Goal: Transaction & Acquisition: Obtain resource

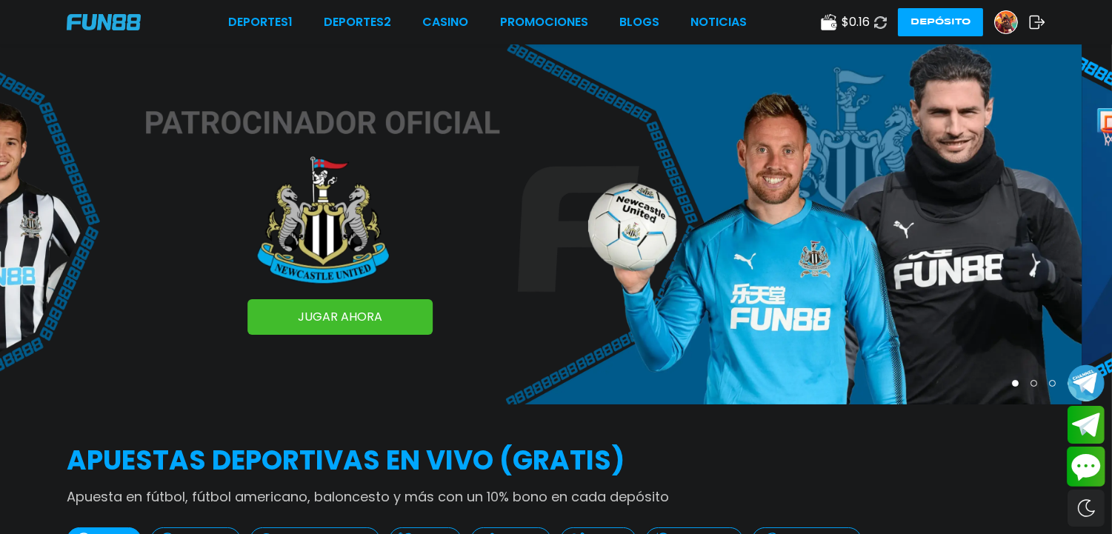
click at [1075, 460] on button "Contact customer service" at bounding box center [1086, 467] width 39 height 40
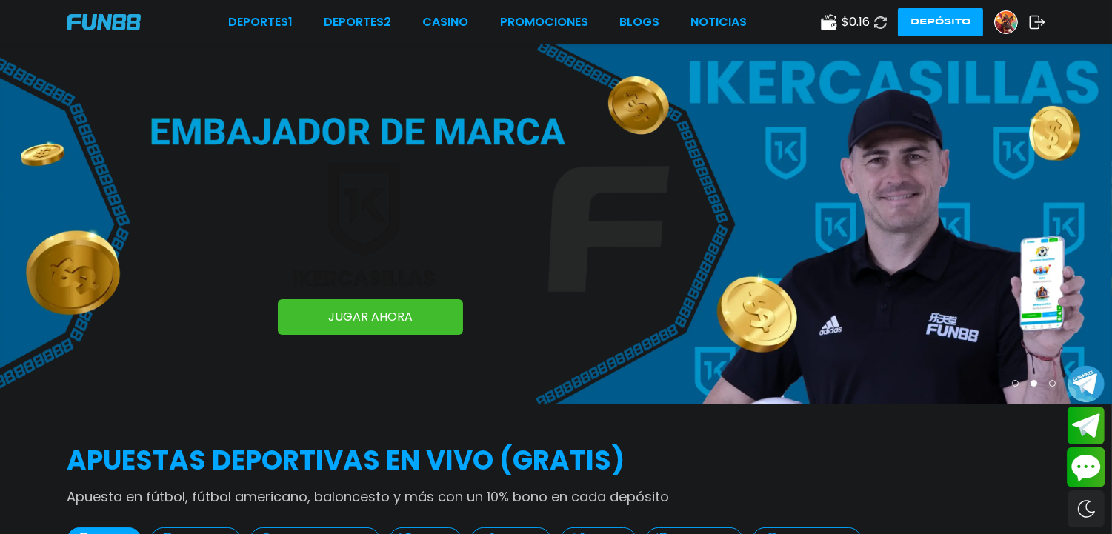
click at [1075, 462] on button "Contact customer service" at bounding box center [1086, 468] width 39 height 40
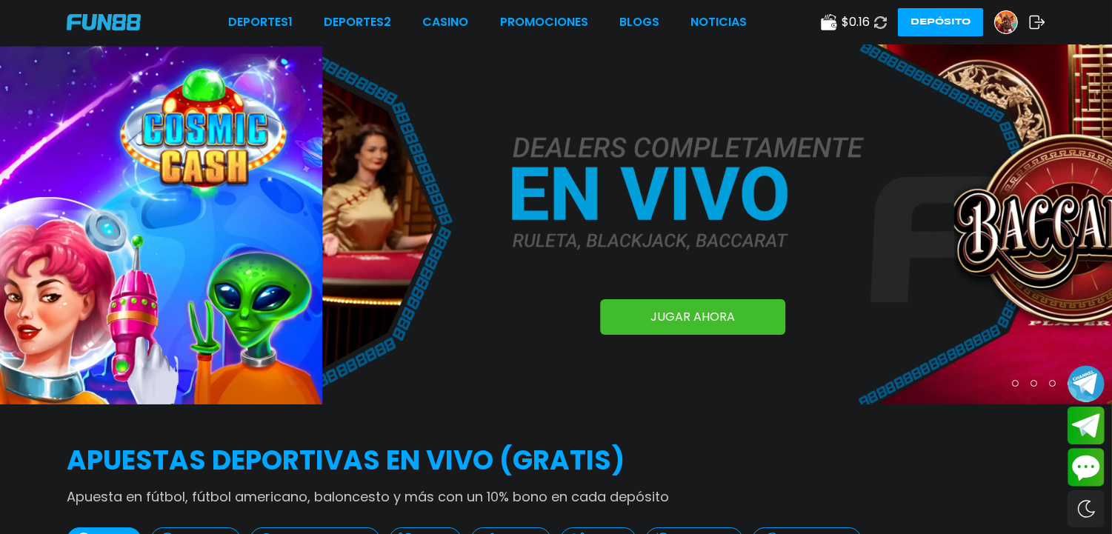
click at [1008, 27] on img at bounding box center [1006, 22] width 22 height 22
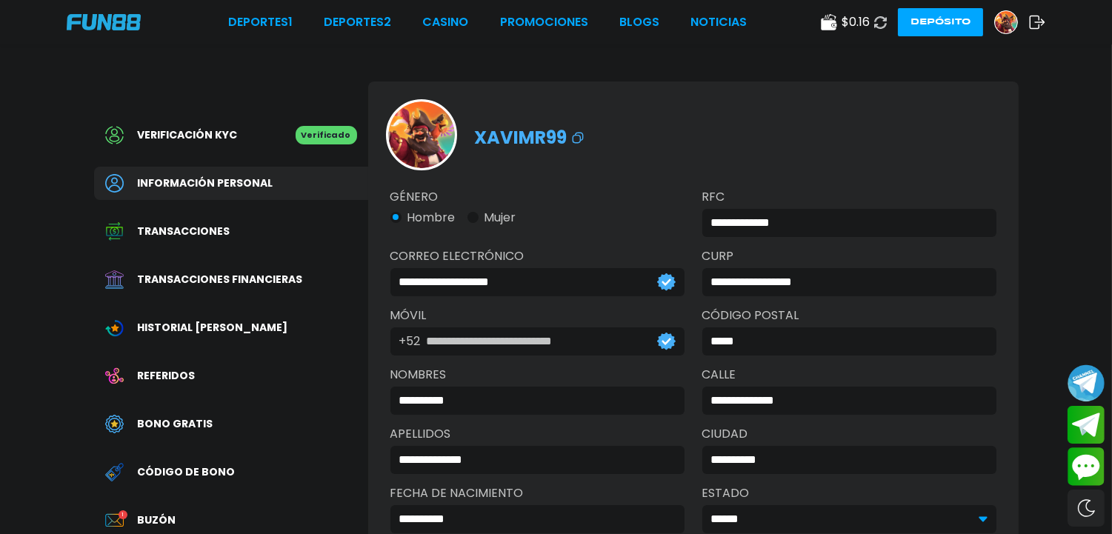
click at [726, 96] on div "xavimr99" at bounding box center [693, 126] width 651 height 89
click at [173, 418] on span "Bono Gratis" at bounding box center [176, 425] width 76 height 16
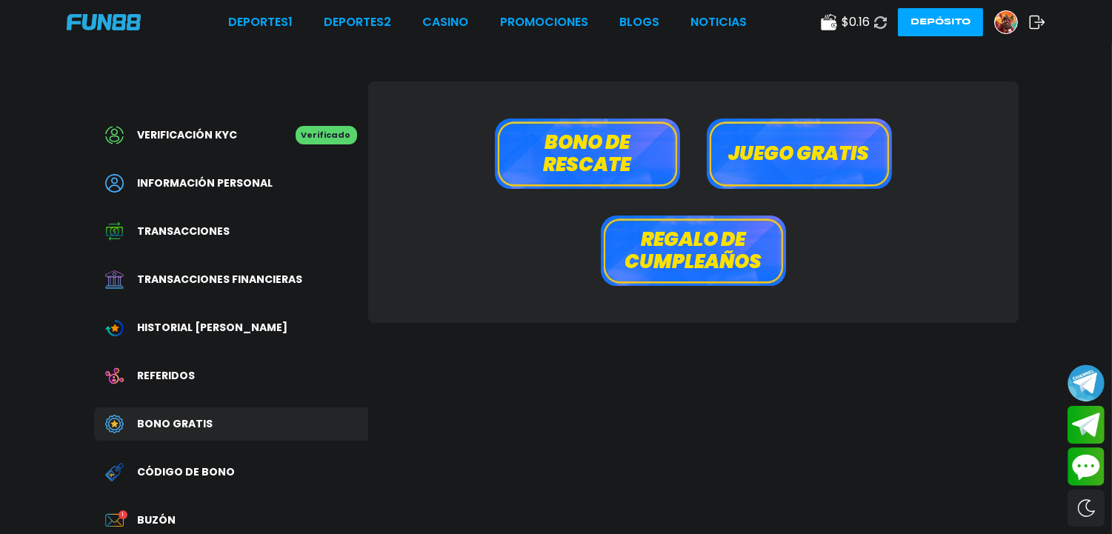
click at [635, 258] on button "Regalo de cumpleaños" at bounding box center [693, 251] width 185 height 70
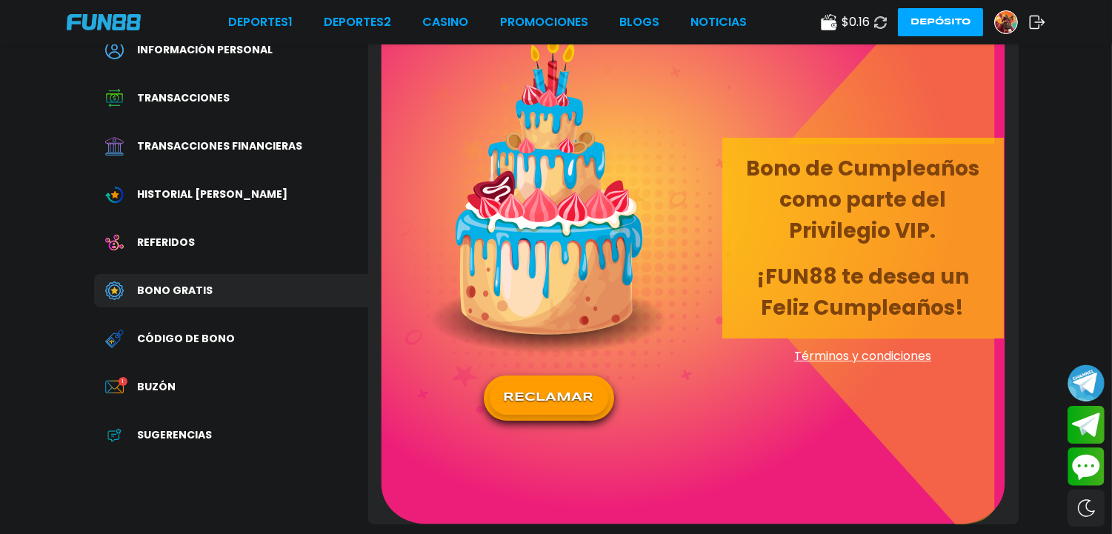
scroll to position [141, 0]
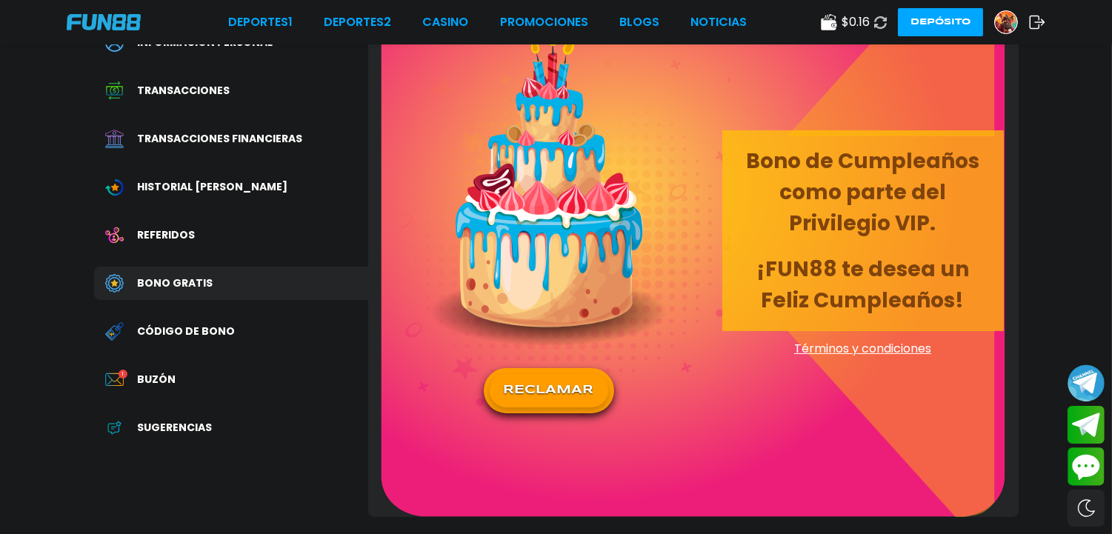
click at [520, 384] on button "RECLAMAR" at bounding box center [549, 390] width 119 height 33
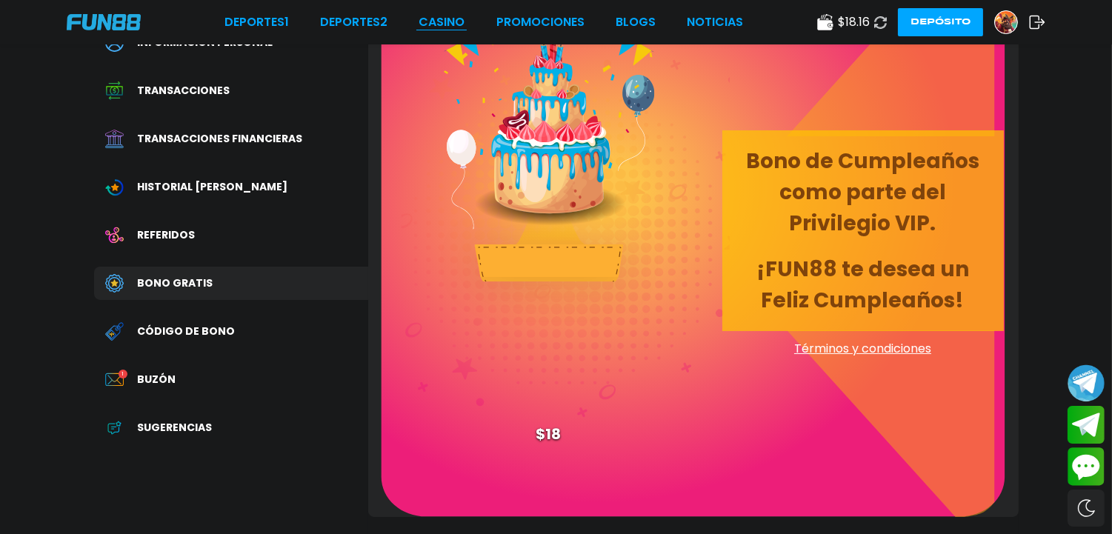
click at [440, 26] on link "CASINO" at bounding box center [442, 22] width 46 height 18
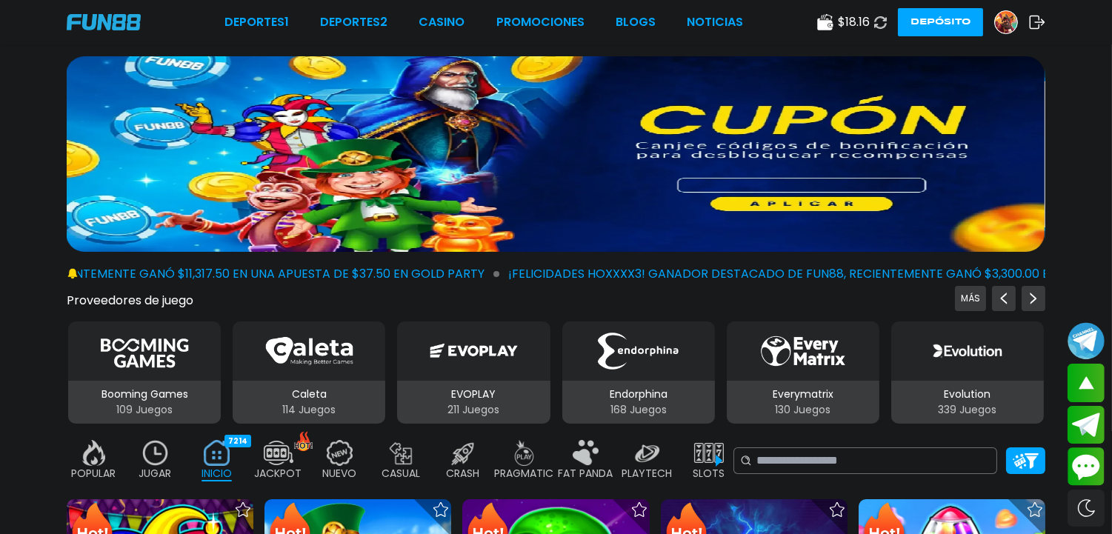
click at [159, 450] on img at bounding box center [156, 453] width 30 height 26
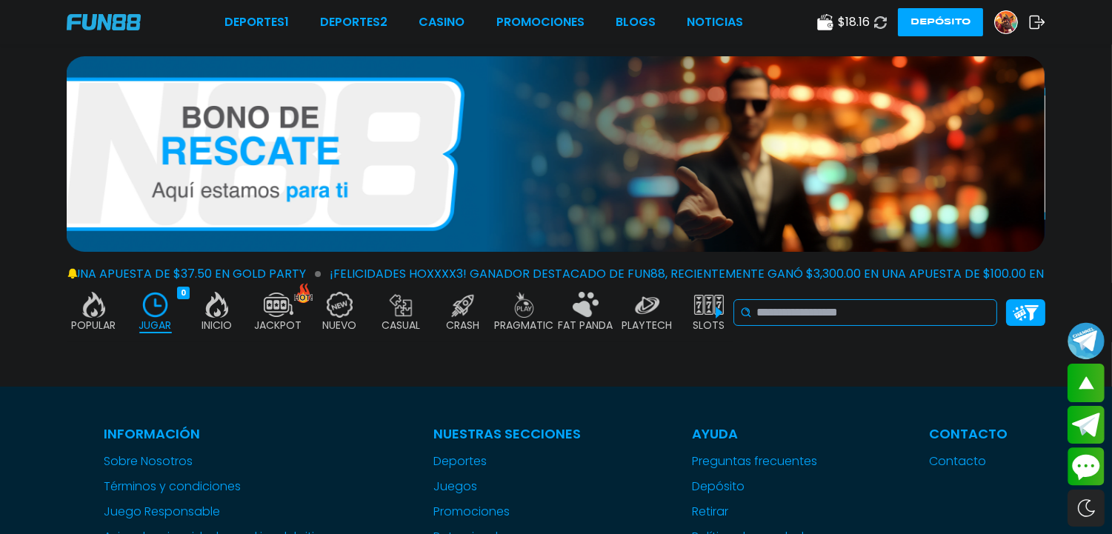
drag, startPoint x: 850, startPoint y: 313, endPoint x: 796, endPoint y: 271, distance: 68.6
click at [850, 313] on input at bounding box center [874, 313] width 234 height 18
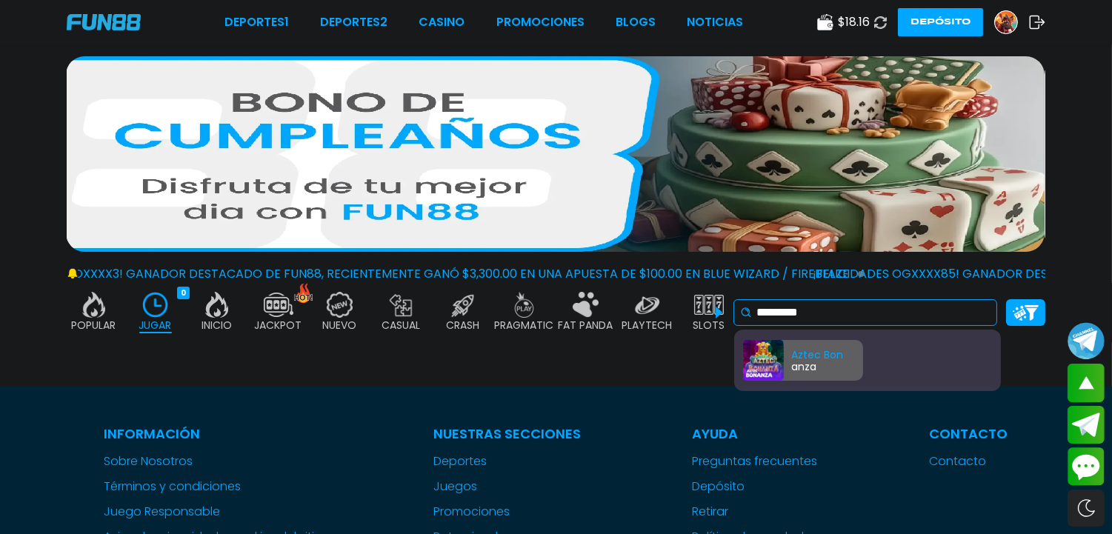
type input "*********"
click at [801, 356] on div "Aztec Bon anza" at bounding box center [803, 360] width 120 height 41
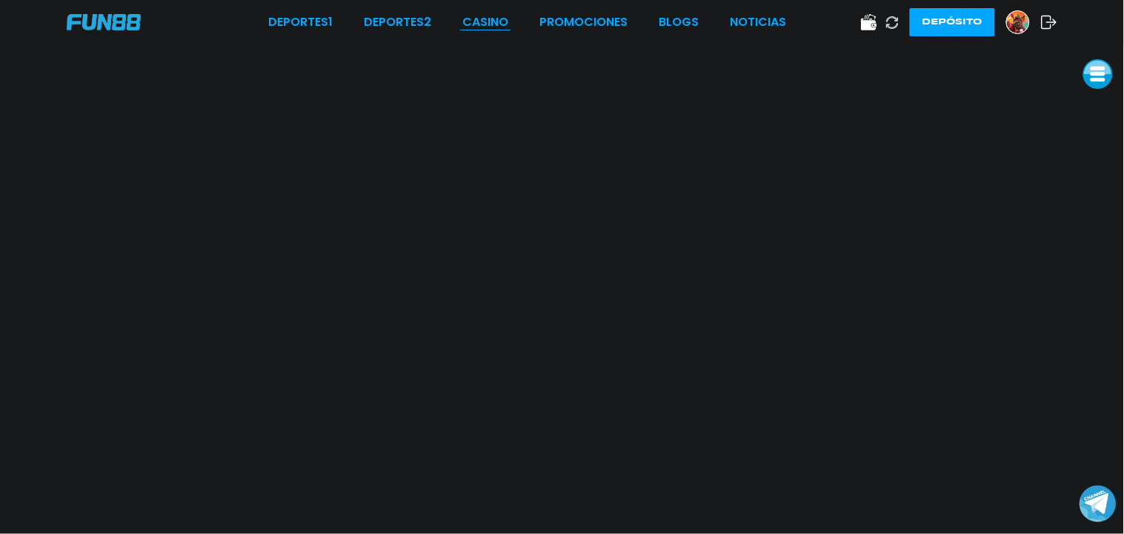
click at [479, 17] on link "CASINO" at bounding box center [485, 22] width 46 height 18
